Goal: Information Seeking & Learning: Learn about a topic

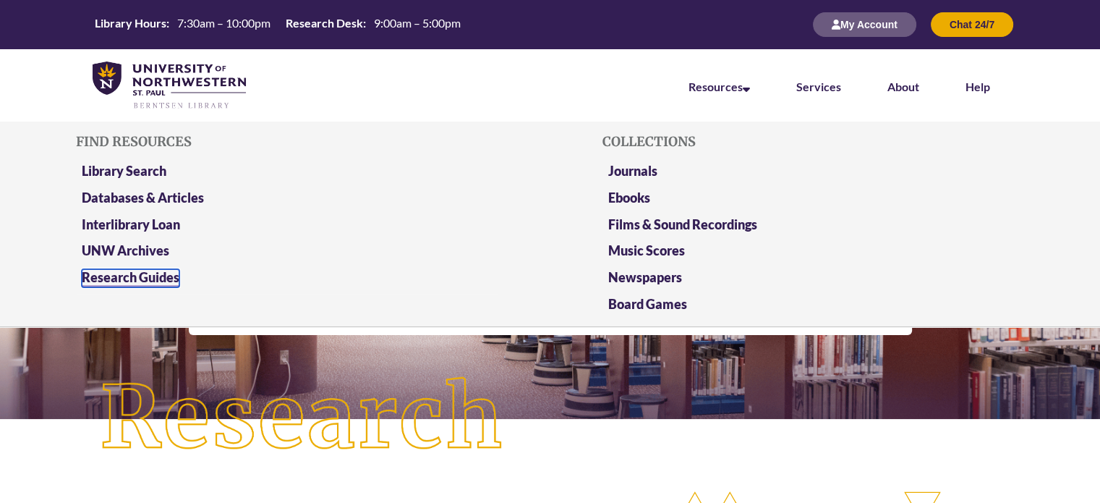
click at [157, 277] on link "Research Guides" at bounding box center [131, 278] width 98 height 18
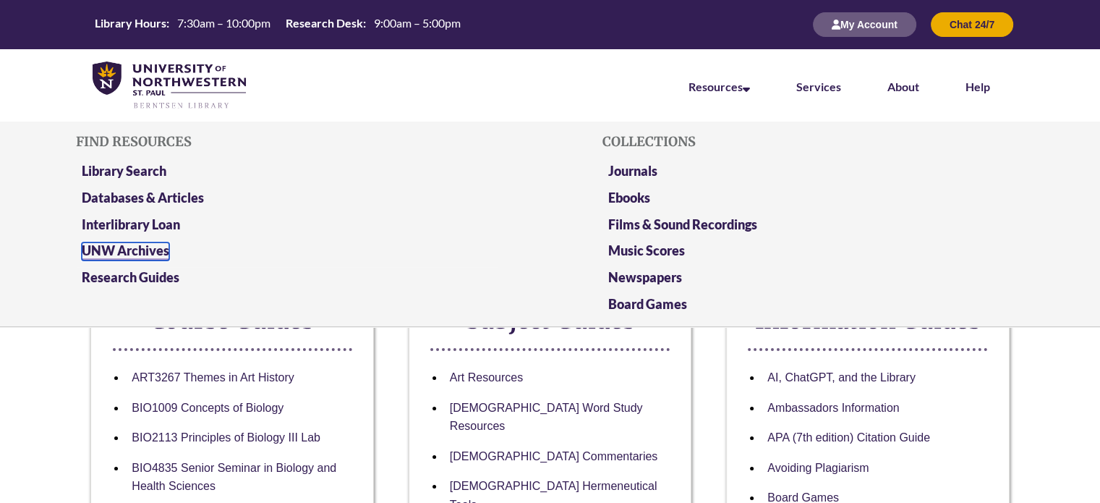
click at [141, 250] on link "UNW Archives" at bounding box center [126, 251] width 88 height 18
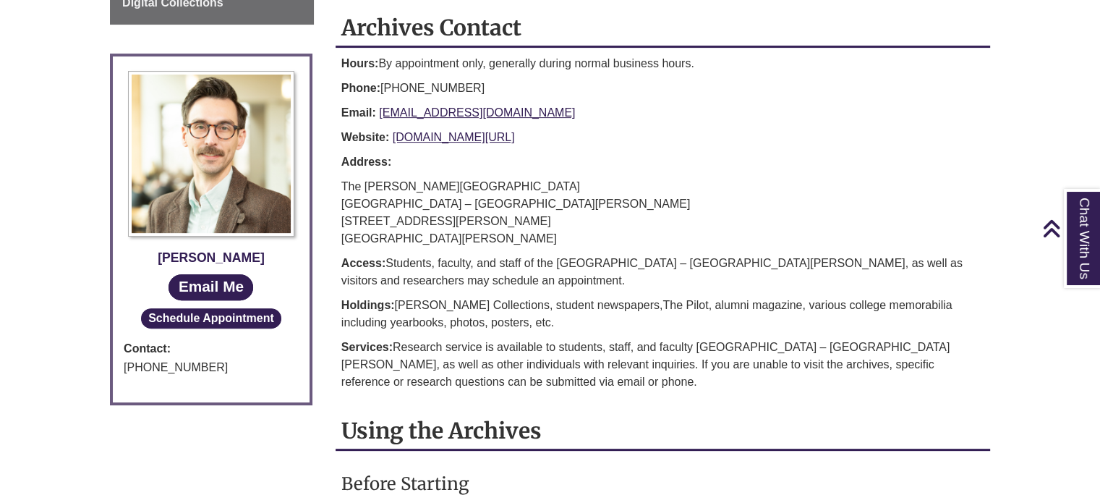
scroll to position [112, 0]
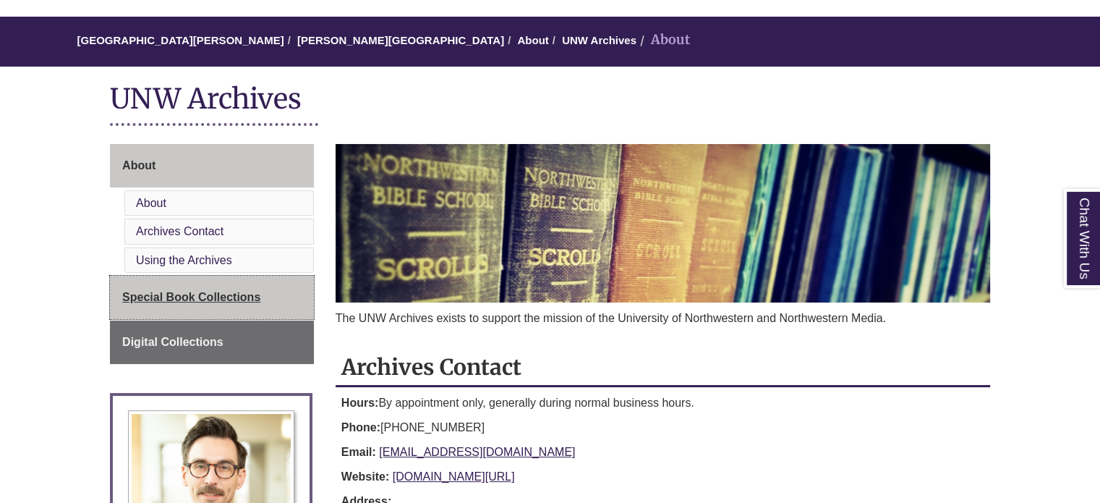
click at [183, 284] on link "Special Book Collections" at bounding box center [212, 297] width 204 height 43
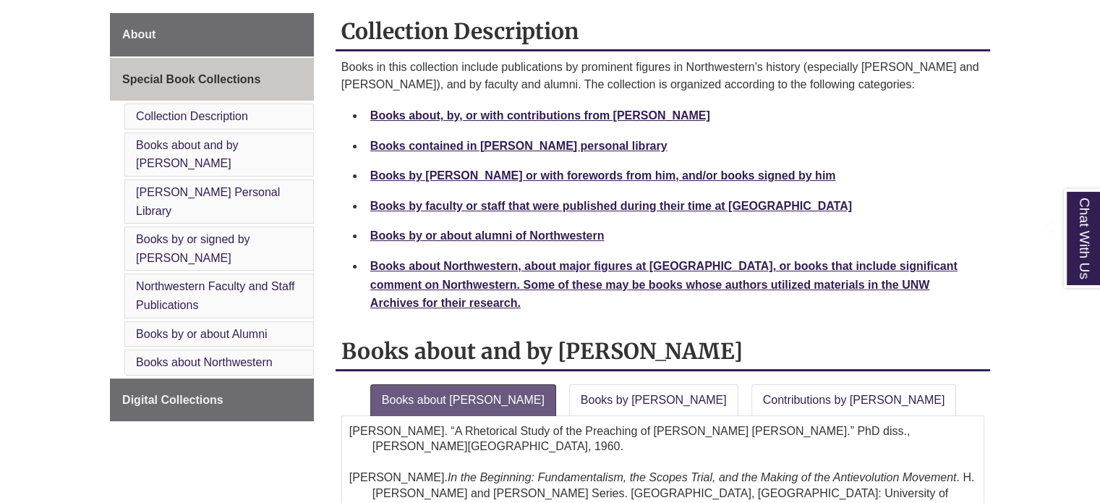
scroll to position [249, 0]
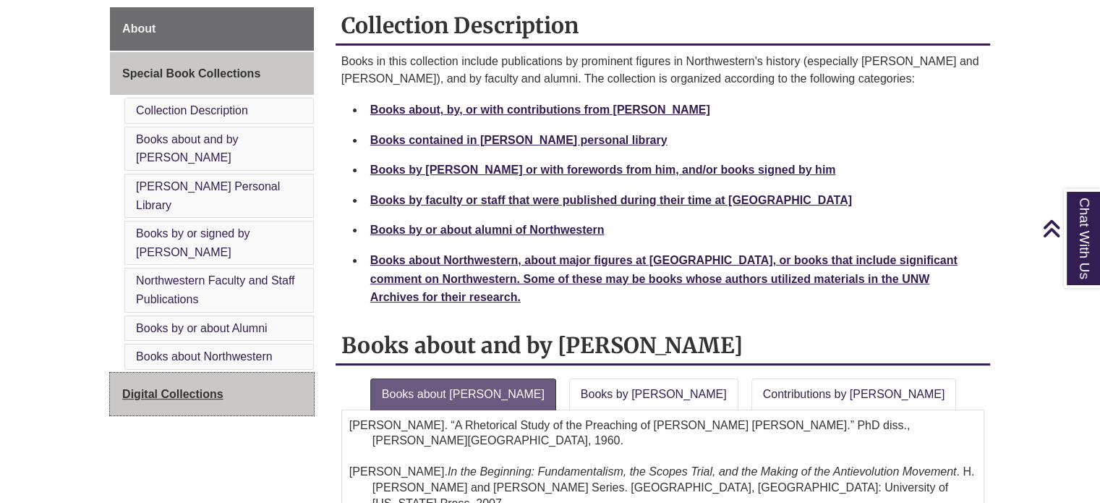
click at [198, 373] on link "Digital Collections" at bounding box center [212, 394] width 204 height 43
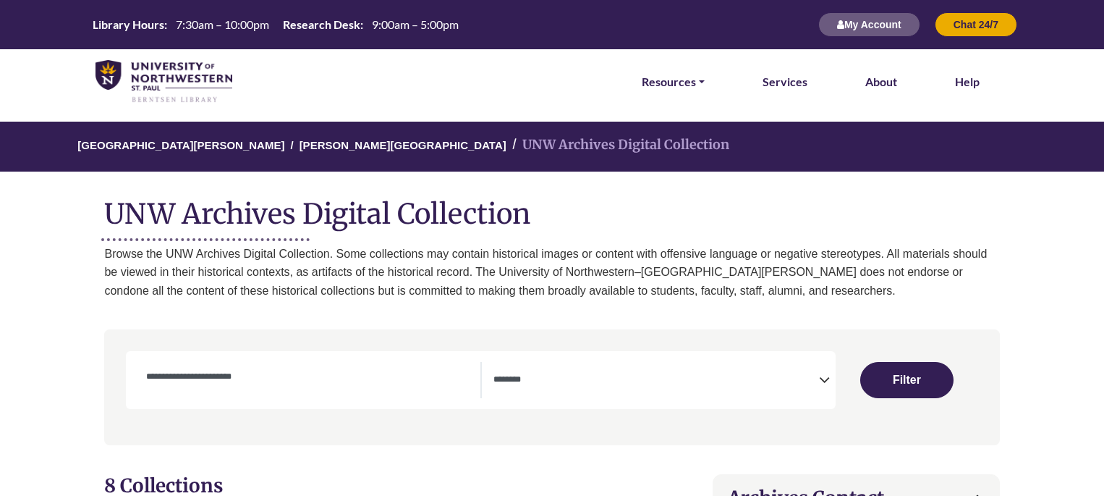
select select "Database Subject Filter"
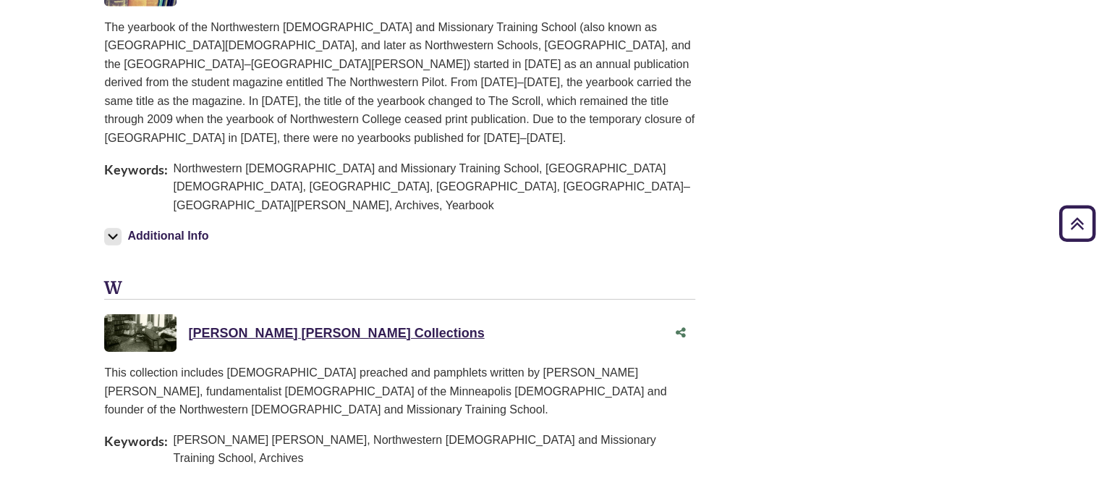
scroll to position [2084, 0]
click at [321, 314] on div "[PERSON_NAME] [PERSON_NAME] Collections This link opens in a new window" at bounding box center [399, 333] width 591 height 38
click at [300, 326] on link "[PERSON_NAME] [PERSON_NAME] Collections This link opens in a new window" at bounding box center [336, 333] width 296 height 14
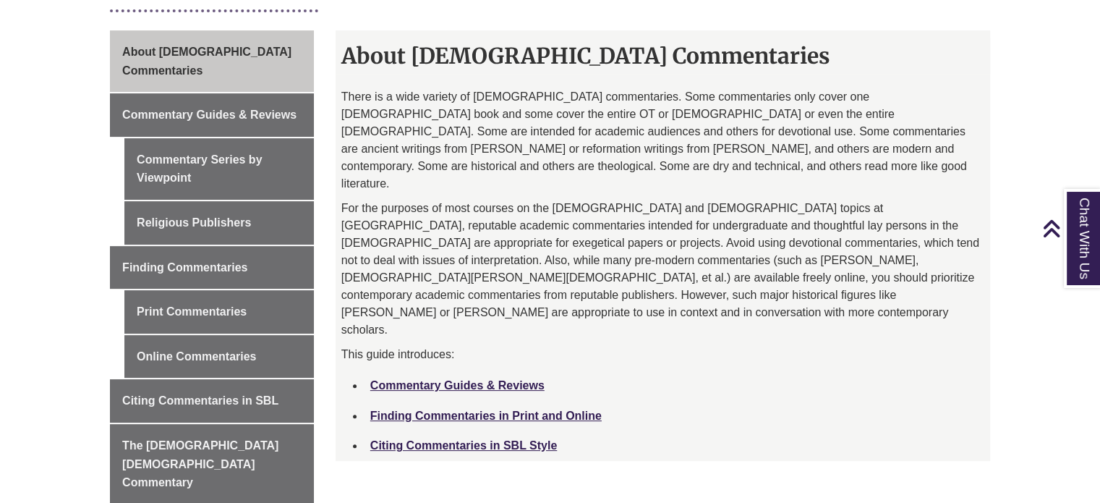
scroll to position [394, 0]
click at [587, 409] on link "Finding Commentaries in Print and Online" at bounding box center [486, 415] width 232 height 12
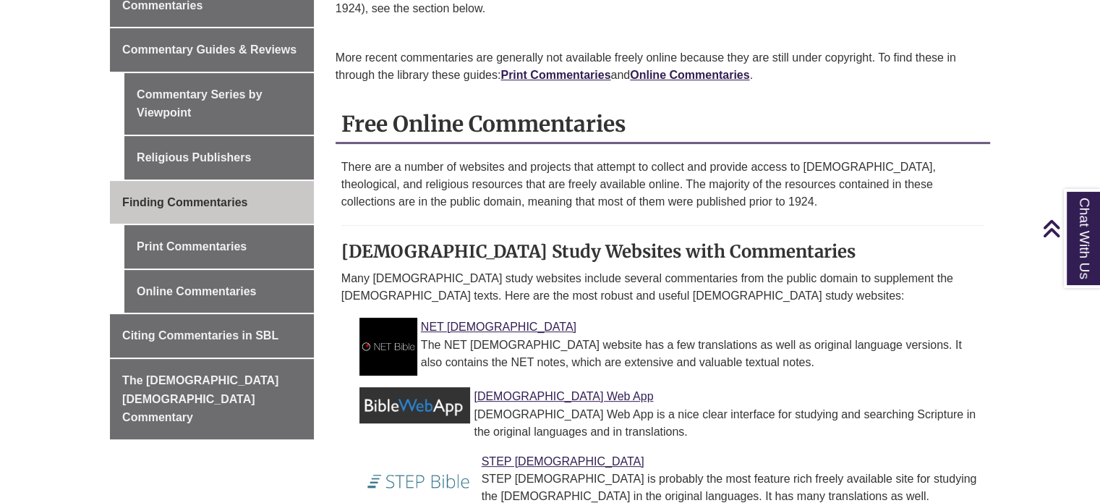
scroll to position [436, 0]
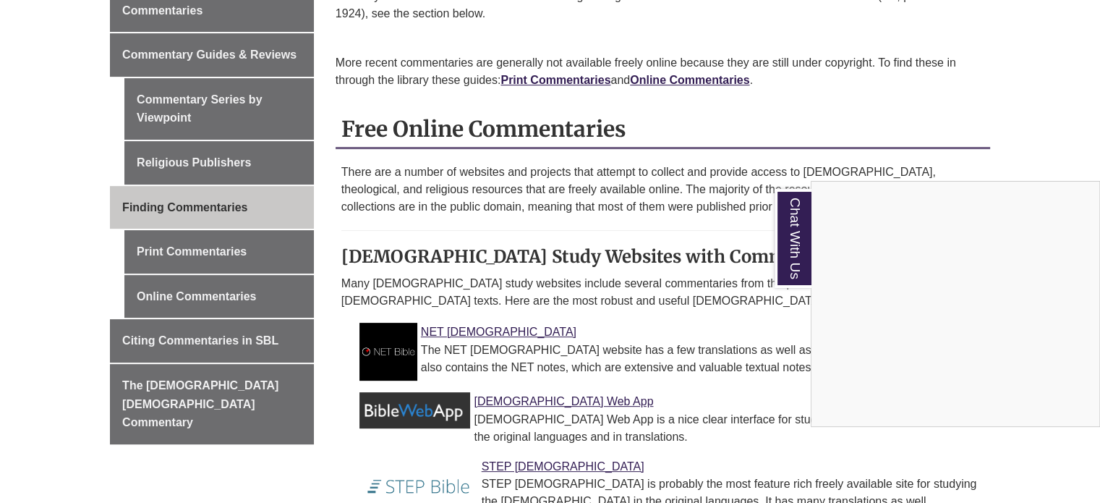
click at [171, 280] on div "Chat With Us" at bounding box center [550, 251] width 1100 height 503
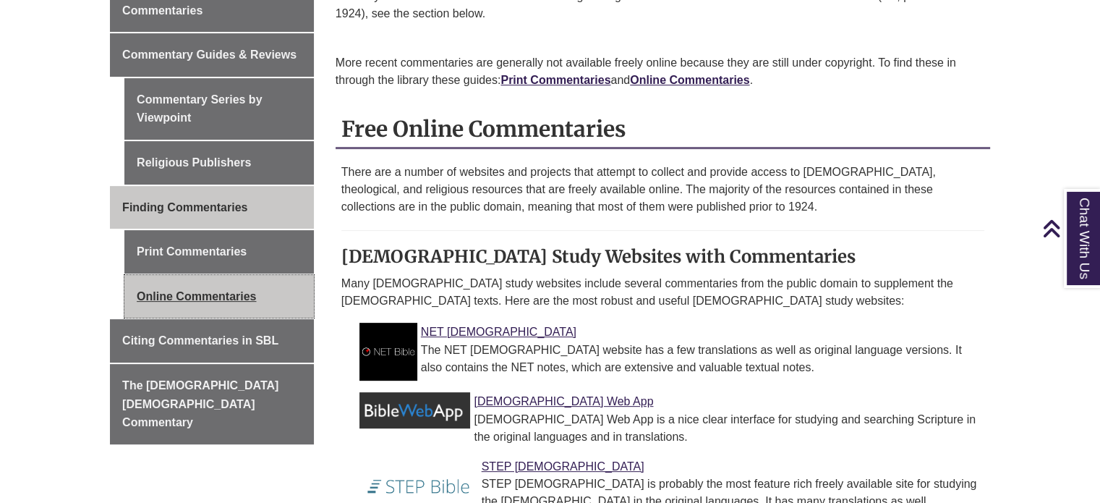
click at [171, 280] on link "Online Commentaries" at bounding box center [219, 296] width 190 height 43
